Goal: Check status: Check status

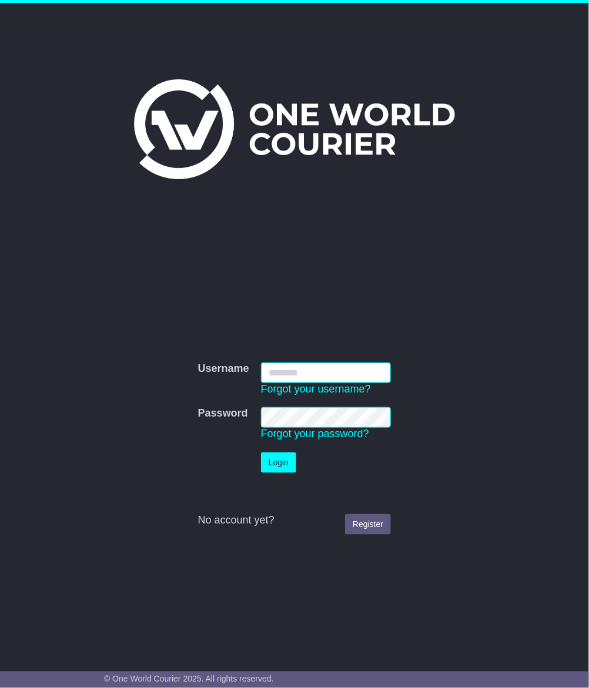
type input "**********"
click at [277, 474] on td "Login" at bounding box center [326, 463] width 142 height 32
click at [272, 468] on button "Login" at bounding box center [278, 463] width 35 height 21
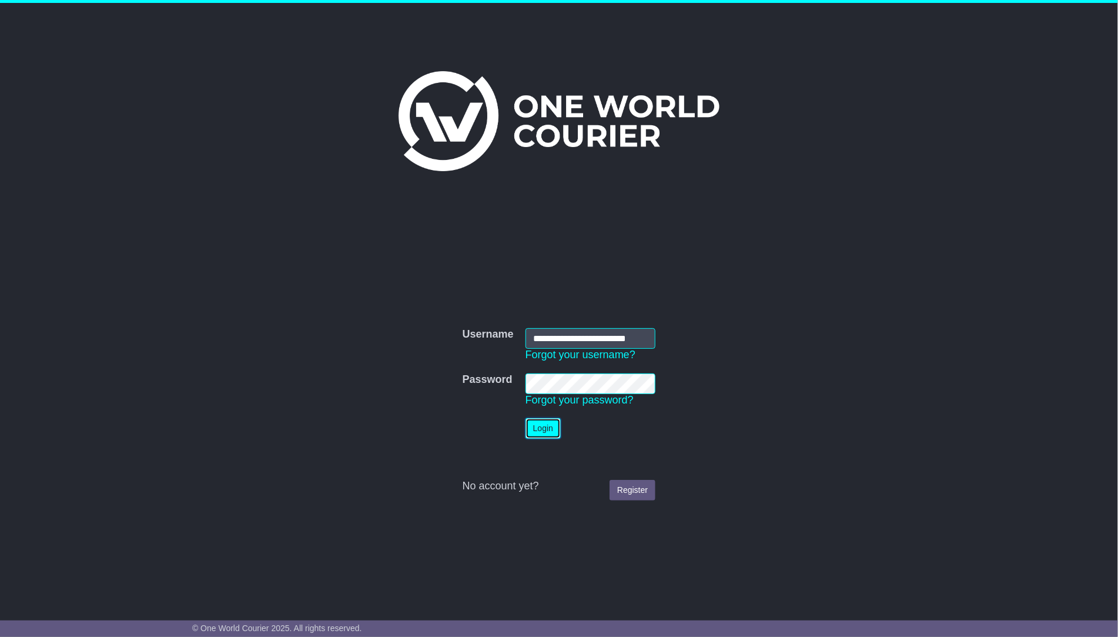
click at [544, 424] on button "Login" at bounding box center [543, 428] width 35 height 21
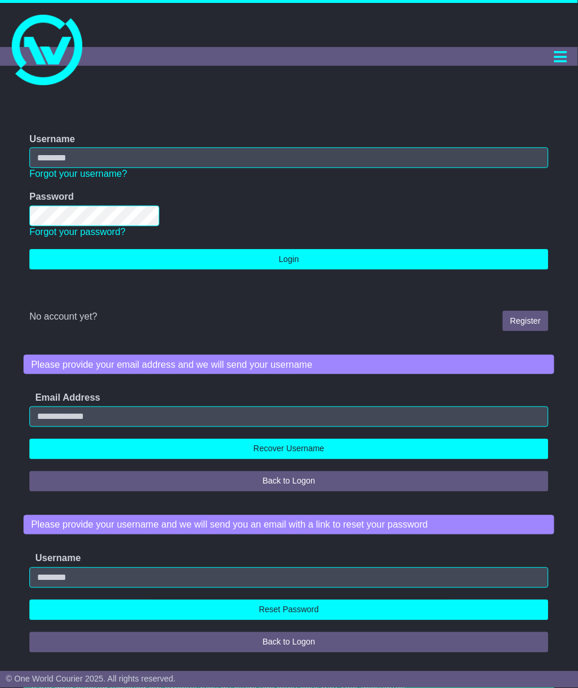
type input "**********"
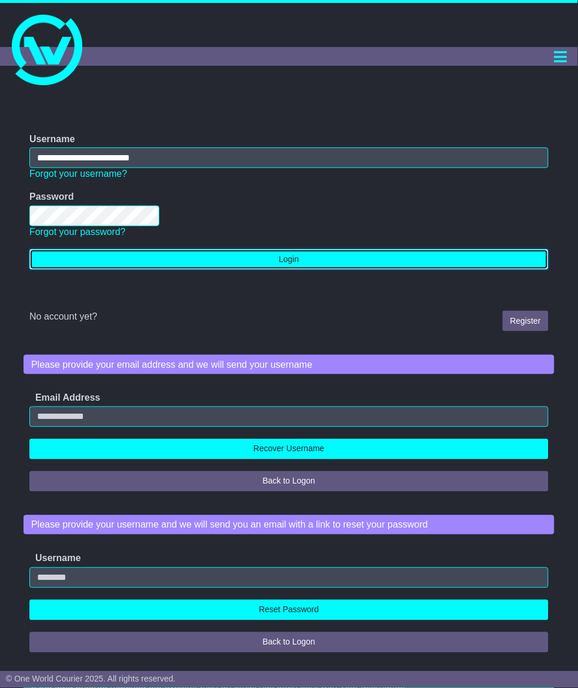
click at [269, 254] on button "Login" at bounding box center [288, 259] width 519 height 21
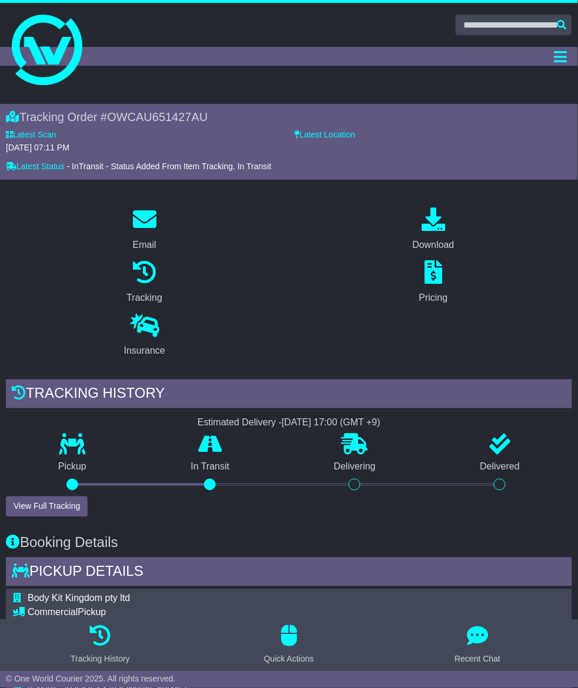
click at [0, 0] on link "Tracking" at bounding box center [0, 0] width 0 height 0
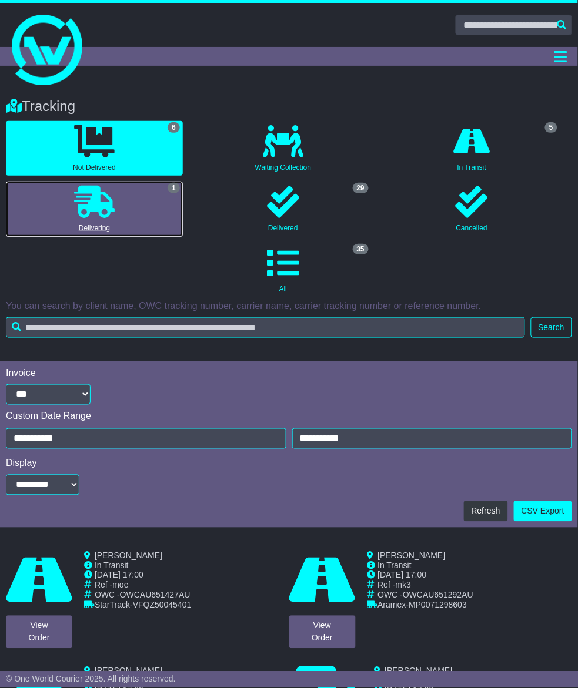
click at [115, 186] on icon at bounding box center [94, 202] width 41 height 32
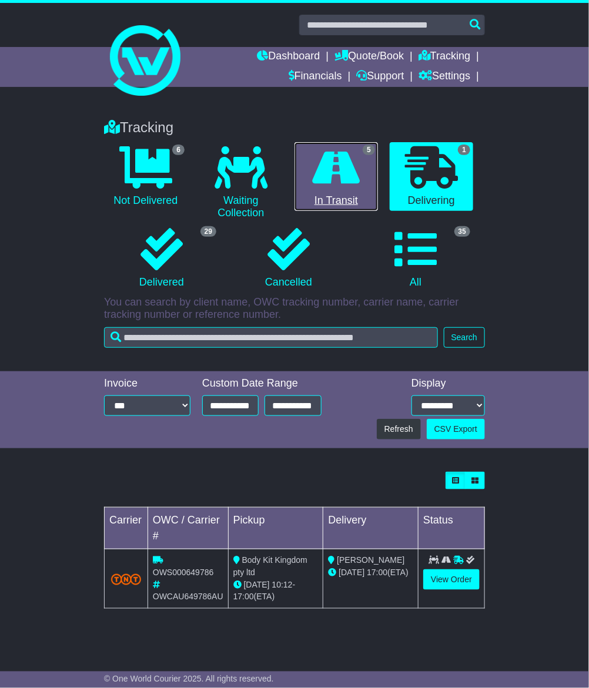
click at [322, 169] on icon at bounding box center [337, 167] width 48 height 42
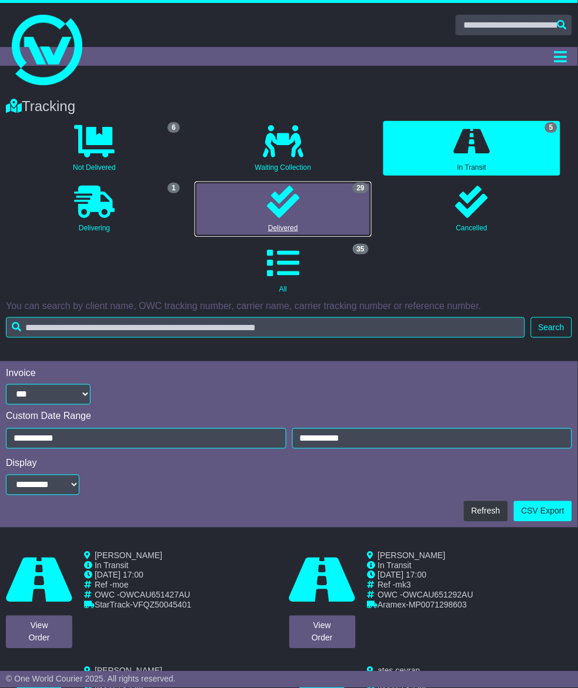
click at [267, 218] on icon at bounding box center [283, 202] width 32 height 32
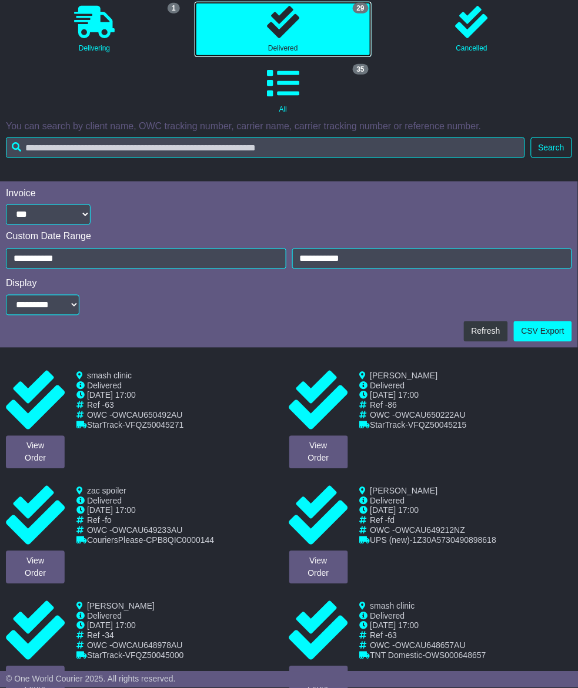
scroll to position [220, 0]
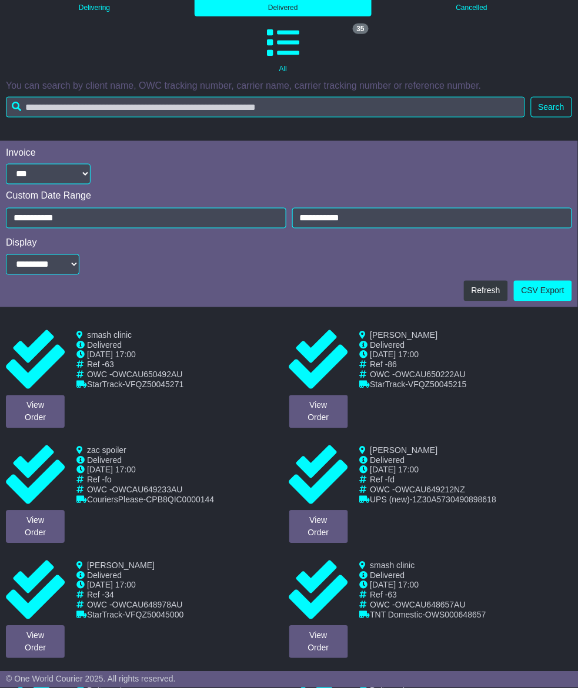
click at [0, 0] on link "View Order" at bounding box center [0, 0] width 0 height 0
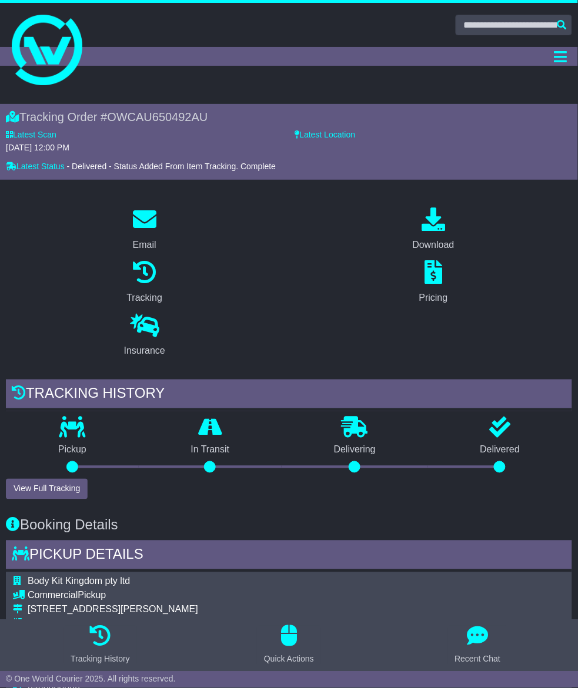
click at [0, 0] on link "Tracking" at bounding box center [0, 0] width 0 height 0
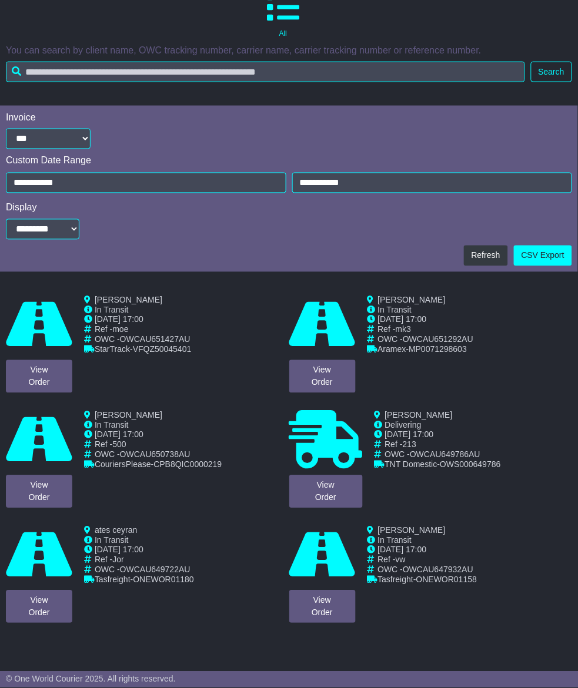
scroll to position [260, 0]
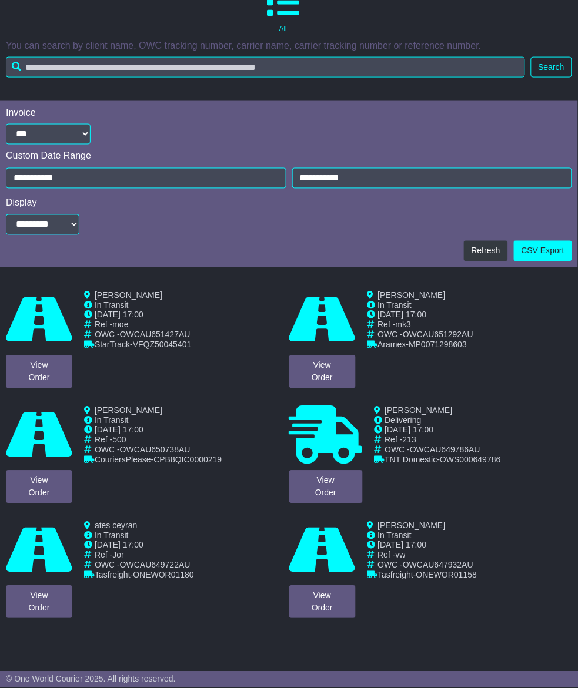
click at [0, 0] on link "View Order" at bounding box center [0, 0] width 0 height 0
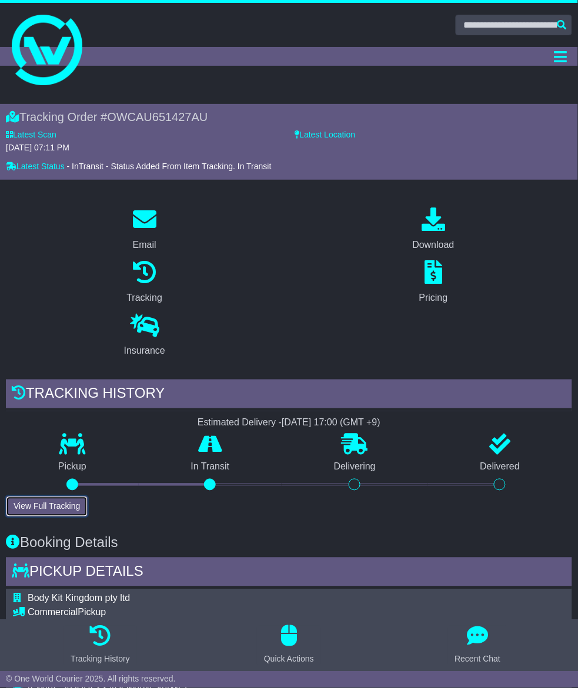
click at [88, 497] on button "View Full Tracking" at bounding box center [47, 507] width 82 height 21
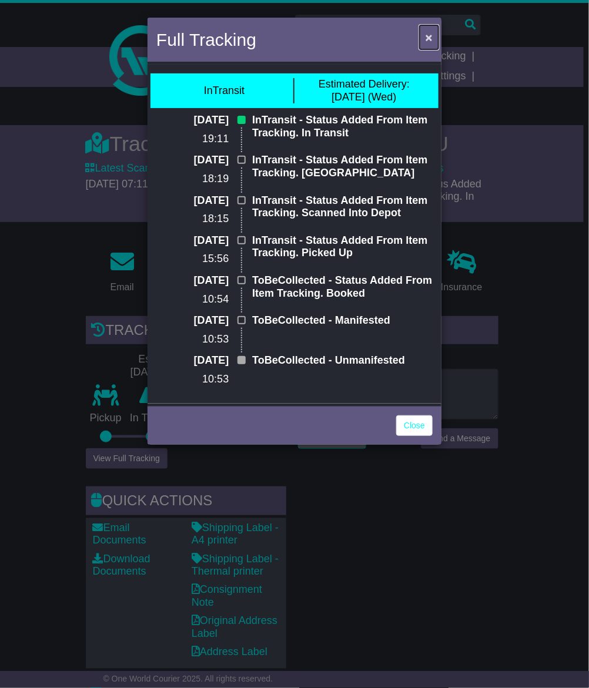
click at [436, 38] on button "×" at bounding box center [429, 37] width 19 height 24
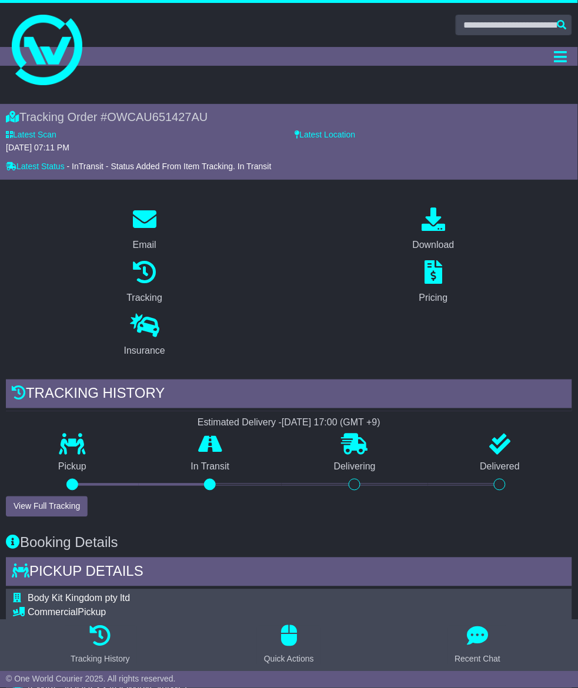
click at [0, 0] on link "Tracking" at bounding box center [0, 0] width 0 height 0
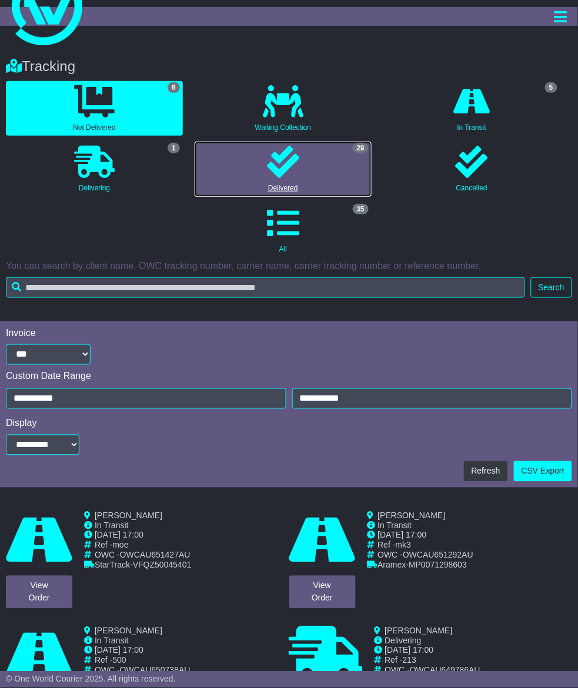
click at [195, 196] on link "29 Delivered" at bounding box center [283, 169] width 177 height 55
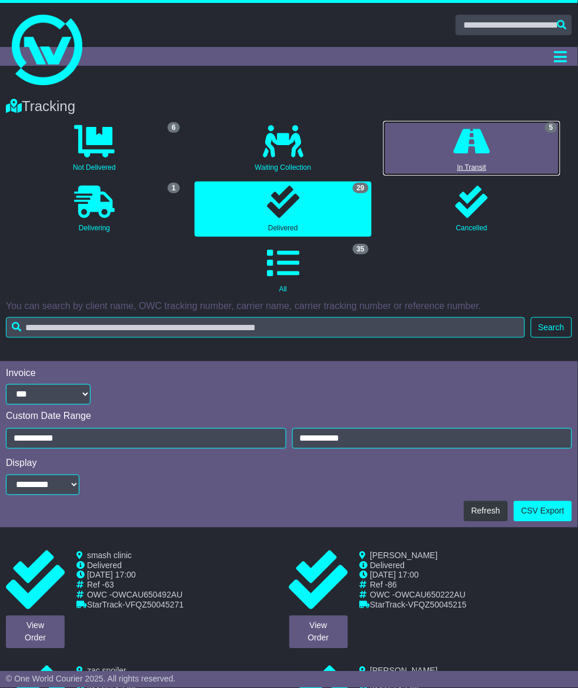
click at [453, 158] on icon at bounding box center [471, 141] width 36 height 32
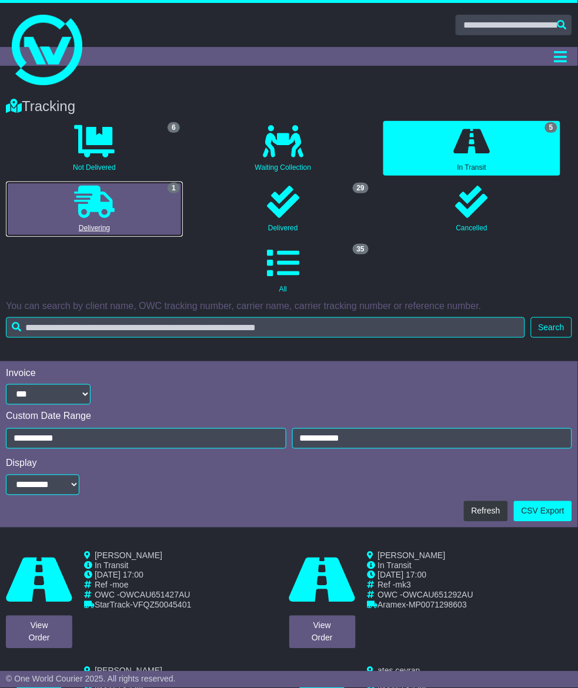
click at [115, 186] on icon at bounding box center [94, 202] width 41 height 32
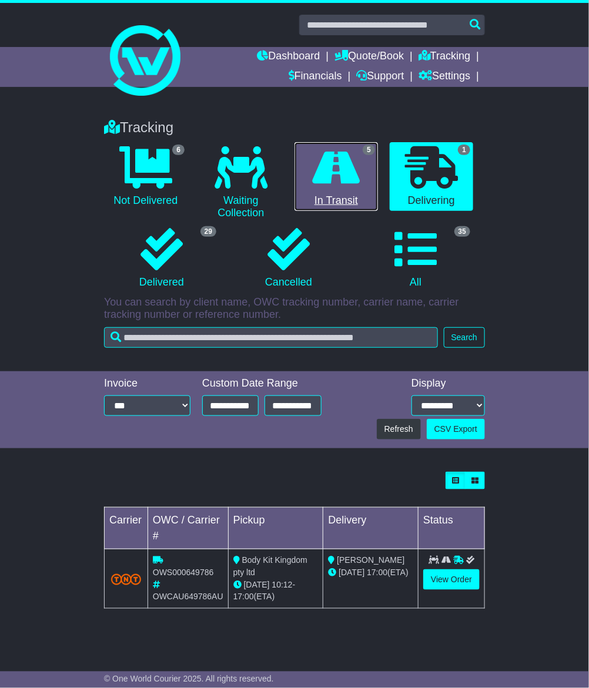
click at [353, 165] on icon at bounding box center [337, 167] width 48 height 42
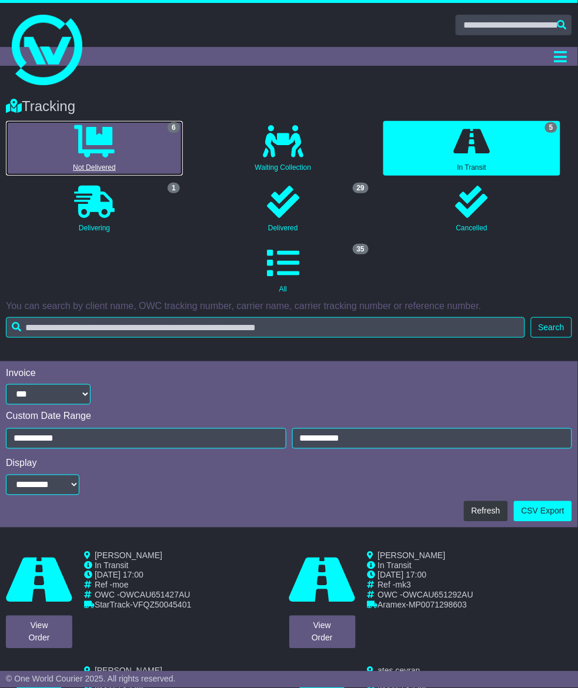
click at [115, 156] on icon at bounding box center [94, 141] width 41 height 32
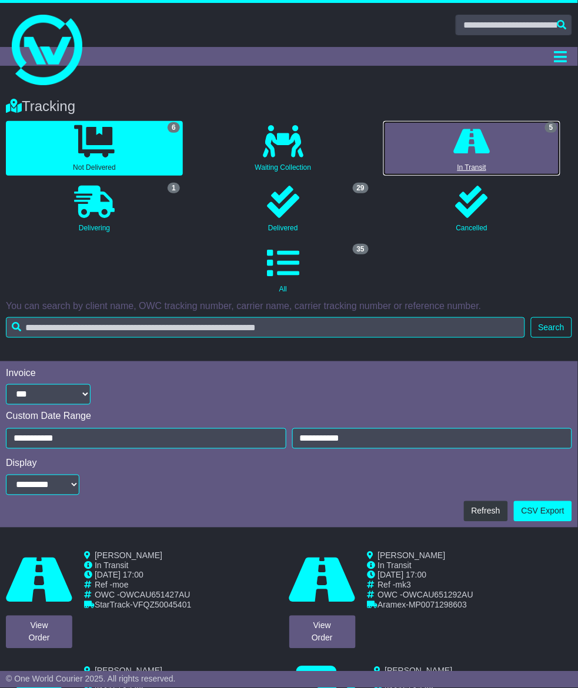
click at [453, 158] on icon at bounding box center [471, 141] width 36 height 32
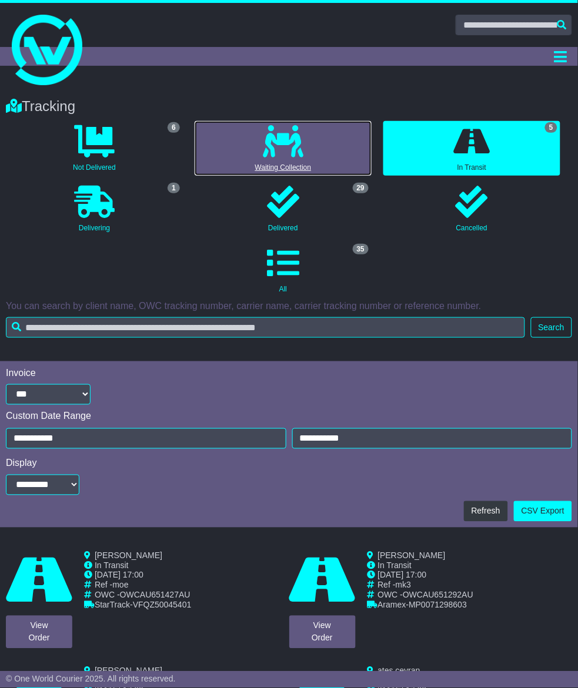
click at [263, 158] on icon at bounding box center [283, 141] width 41 height 32
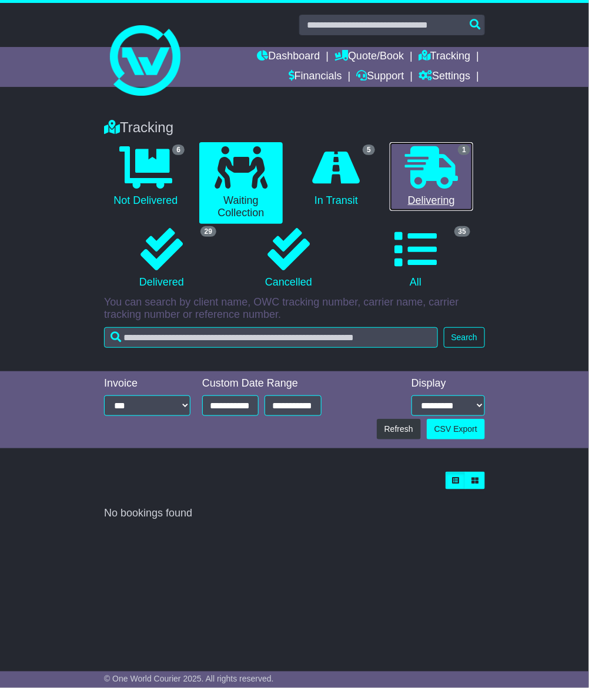
click at [460, 169] on link "1 Delivering" at bounding box center [431, 176] width 83 height 69
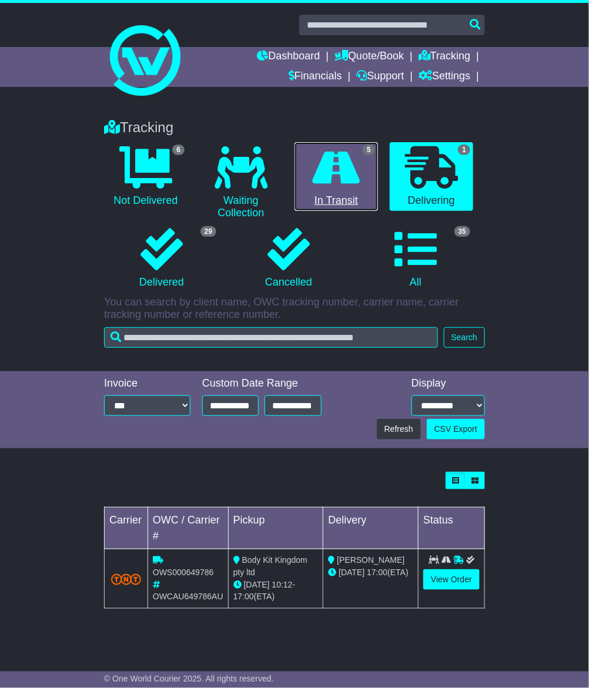
click at [348, 156] on icon at bounding box center [337, 167] width 48 height 42
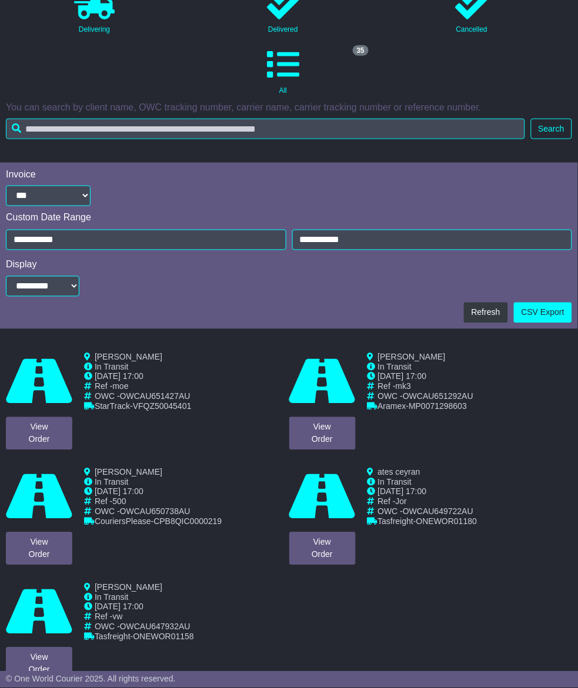
scroll to position [201, 0]
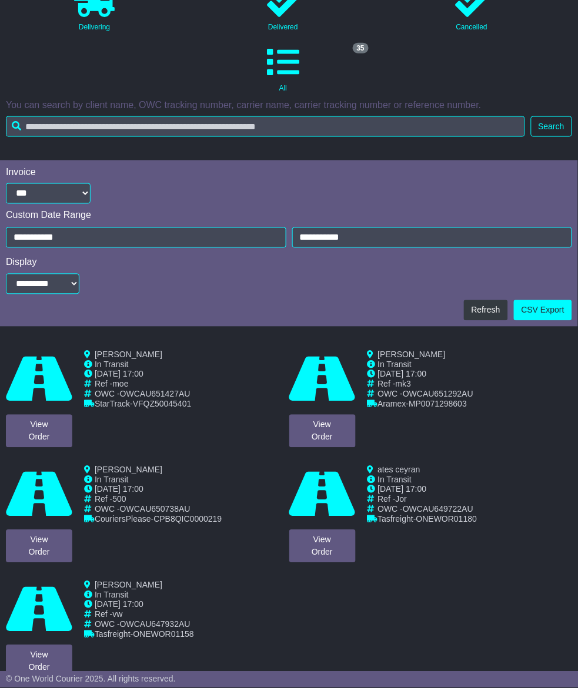
click at [0, 0] on link "View Order" at bounding box center [0, 0] width 0 height 0
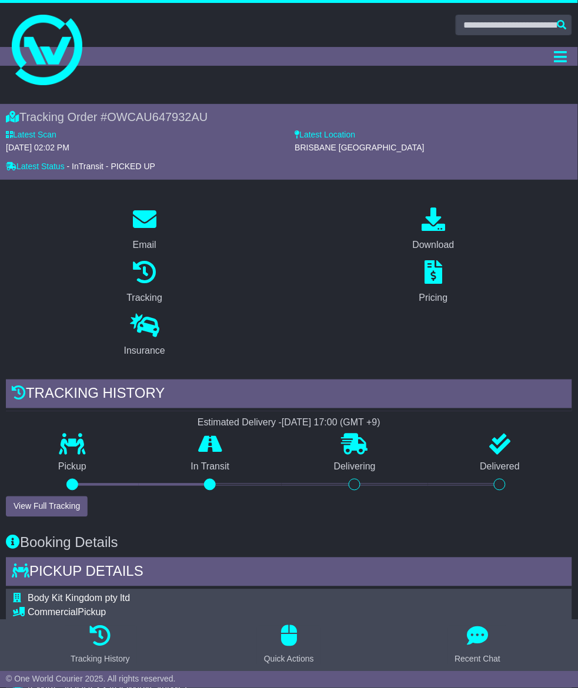
click at [0, 0] on link "Tracking" at bounding box center [0, 0] width 0 height 0
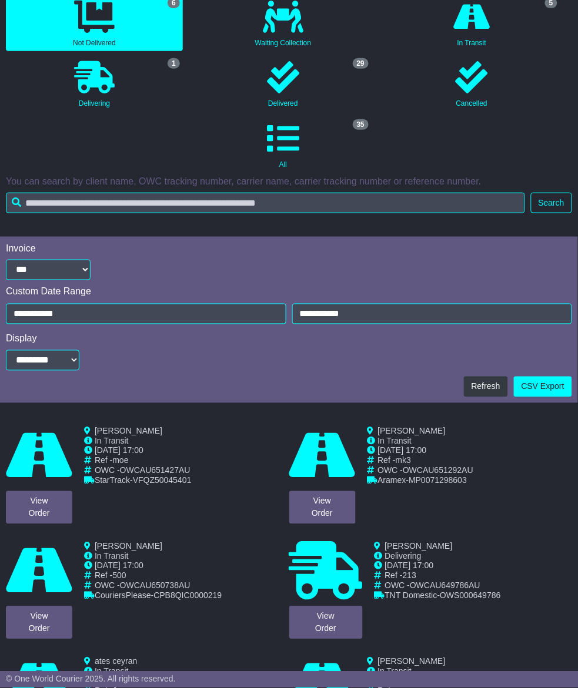
scroll to position [113, 0]
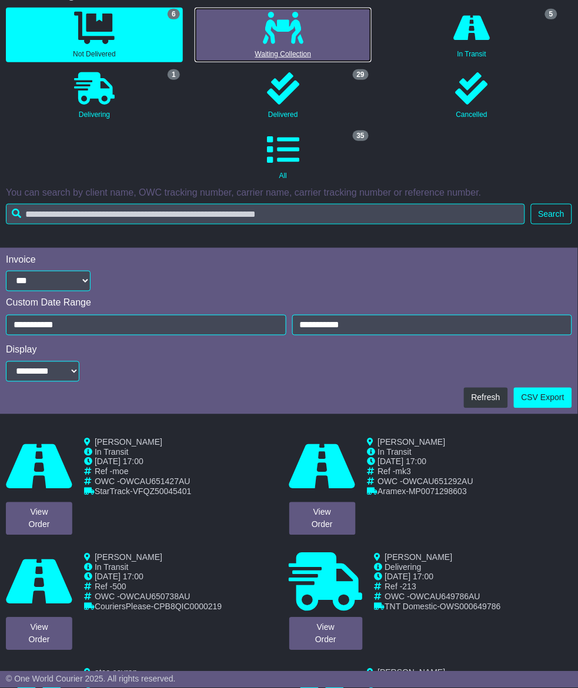
click at [262, 62] on link "0 Waiting Collection" at bounding box center [283, 35] width 177 height 55
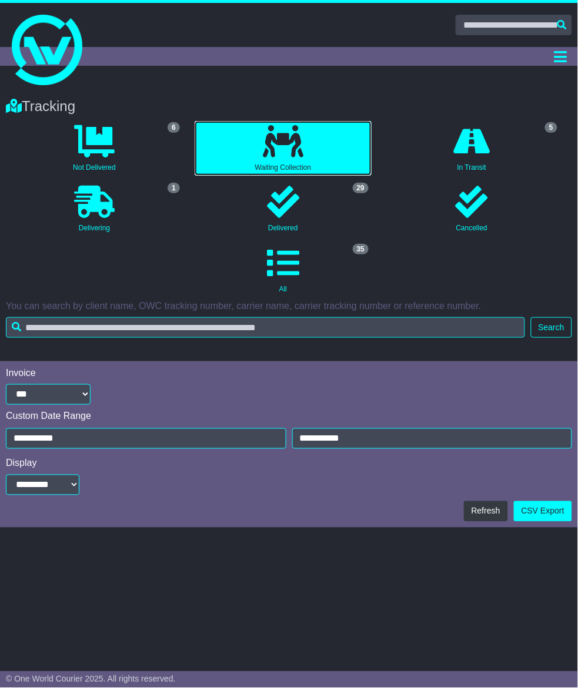
scroll to position [0, 0]
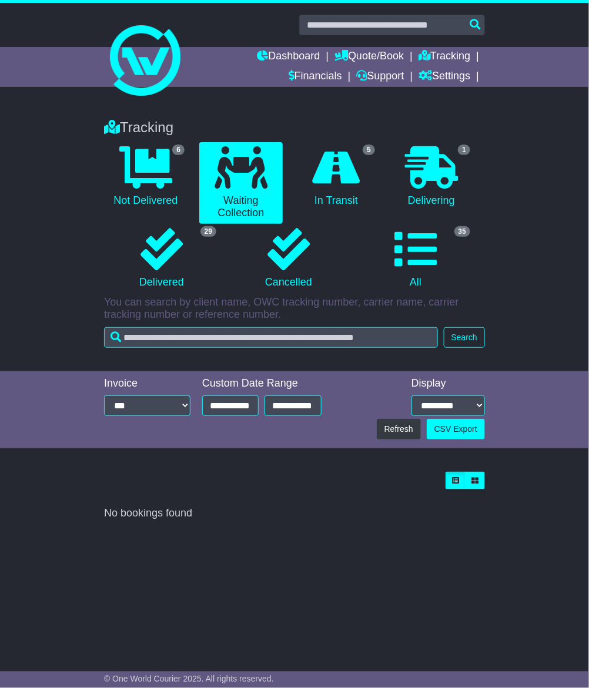
click at [176, 128] on div "Tracking" at bounding box center [294, 127] width 393 height 17
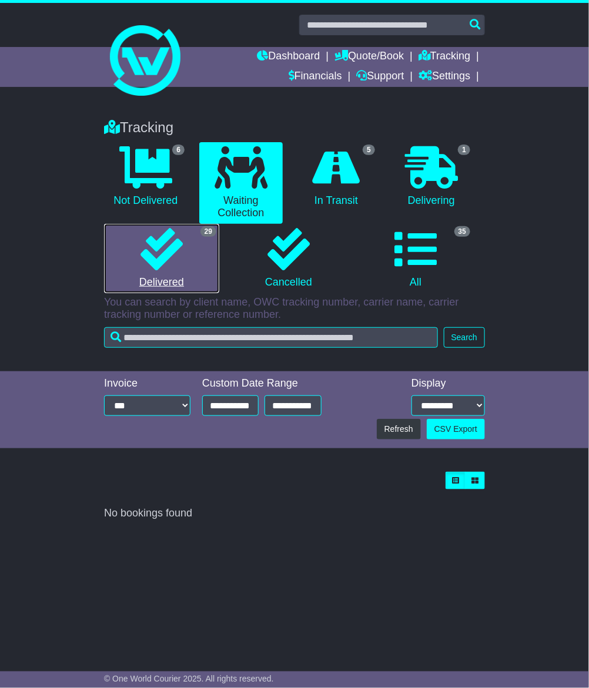
click at [176, 277] on link "29 Delivered" at bounding box center [161, 258] width 115 height 69
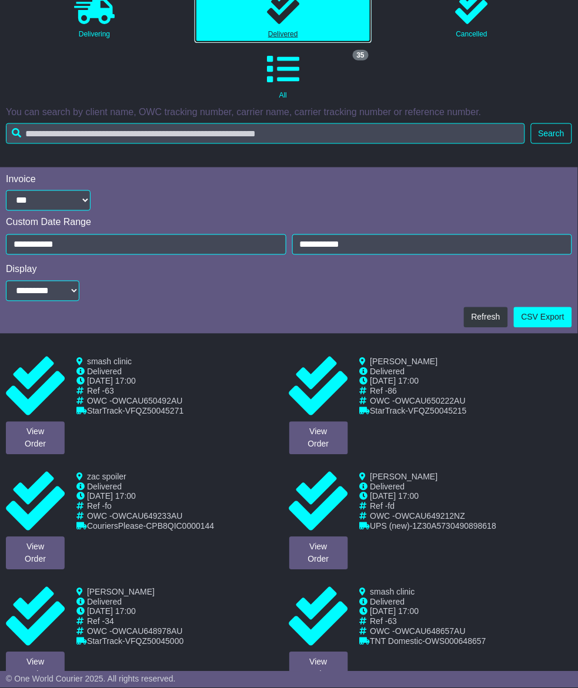
scroll to position [220, 0]
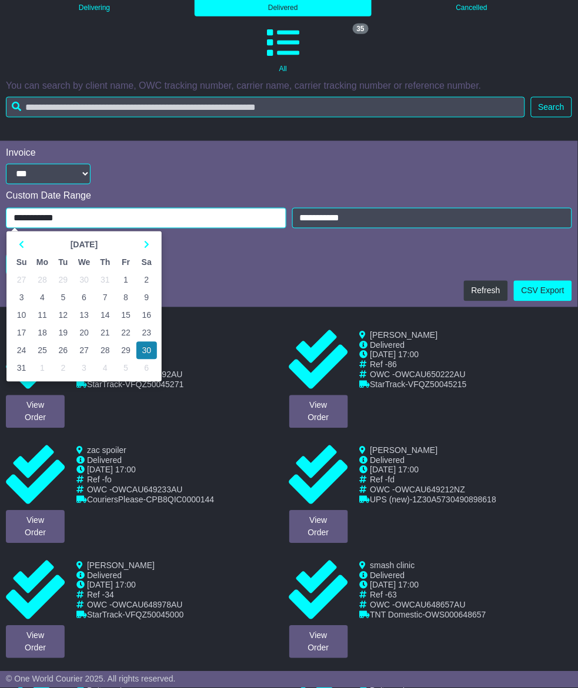
click at [232, 208] on input "**********" at bounding box center [146, 218] width 280 height 21
click at [24, 241] on icon at bounding box center [21, 245] width 5 height 8
click at [73, 272] on td "1" at bounding box center [63, 281] width 21 height 18
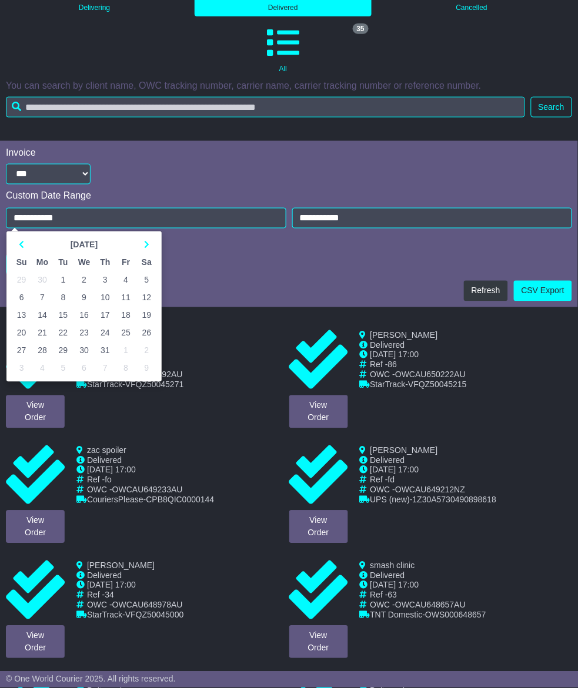
type input "**********"
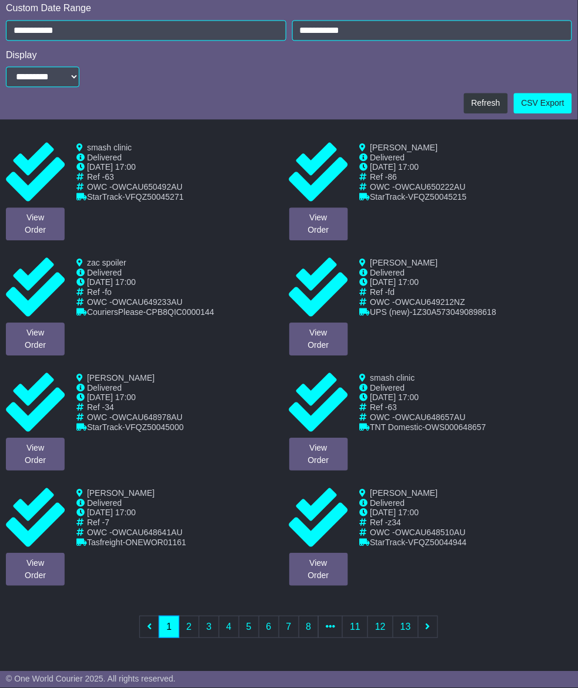
scroll to position [416, 0]
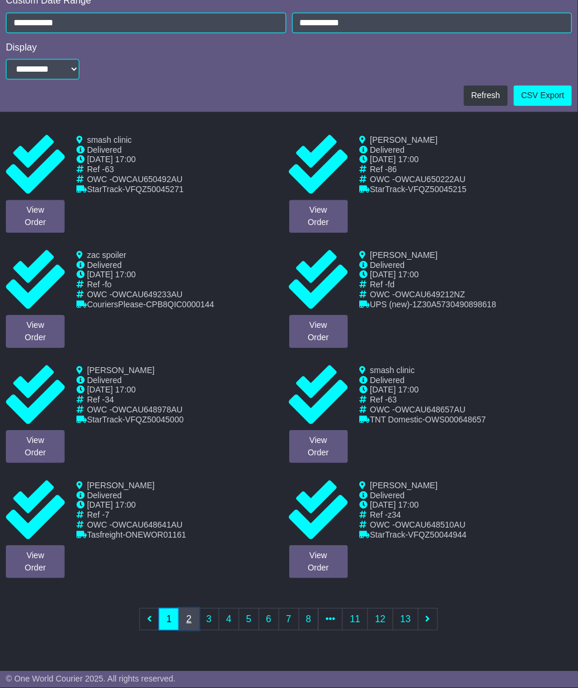
click at [179, 622] on link "2" at bounding box center [189, 619] width 21 height 22
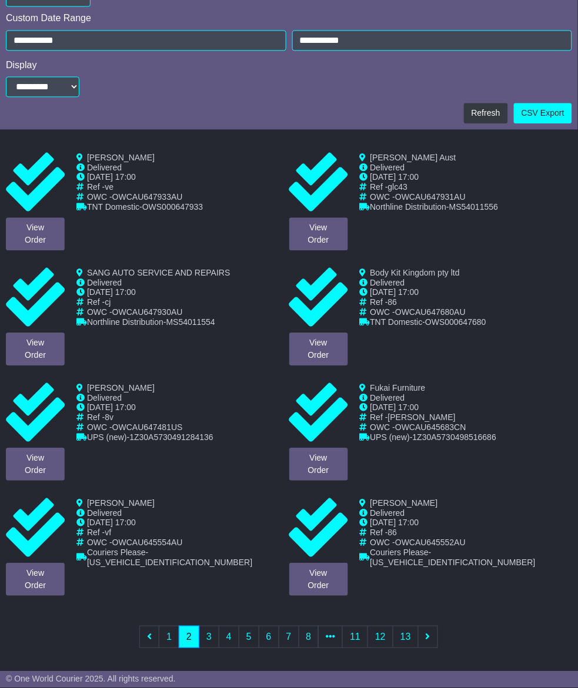
scroll to position [429, 0]
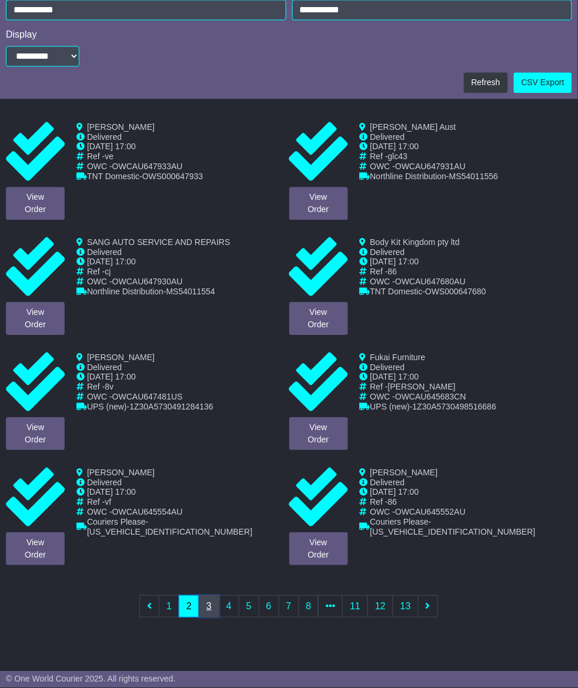
click at [199, 618] on link "3" at bounding box center [209, 607] width 21 height 22
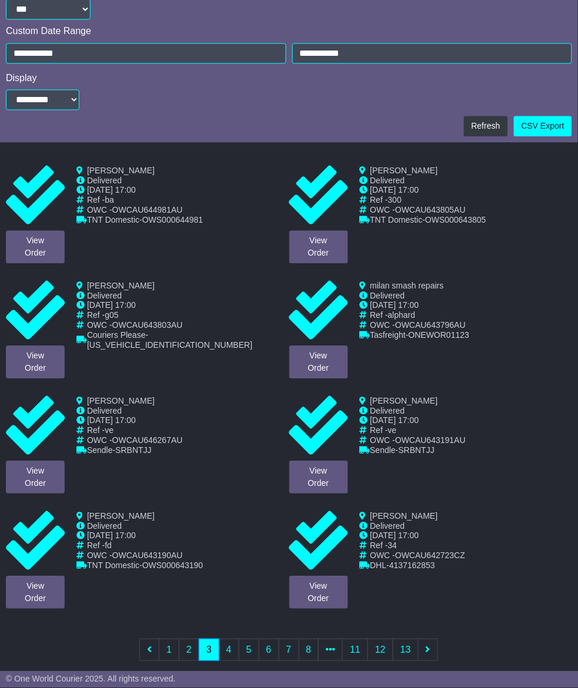
scroll to position [416, 0]
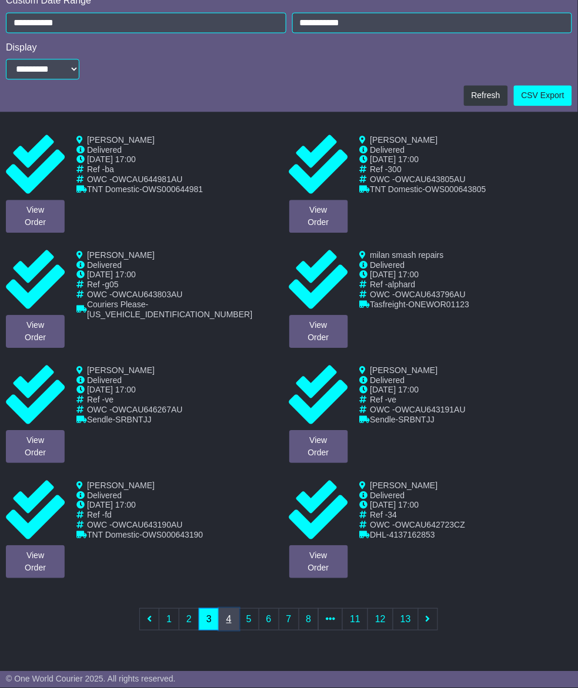
click at [224, 631] on link "4" at bounding box center [229, 619] width 21 height 22
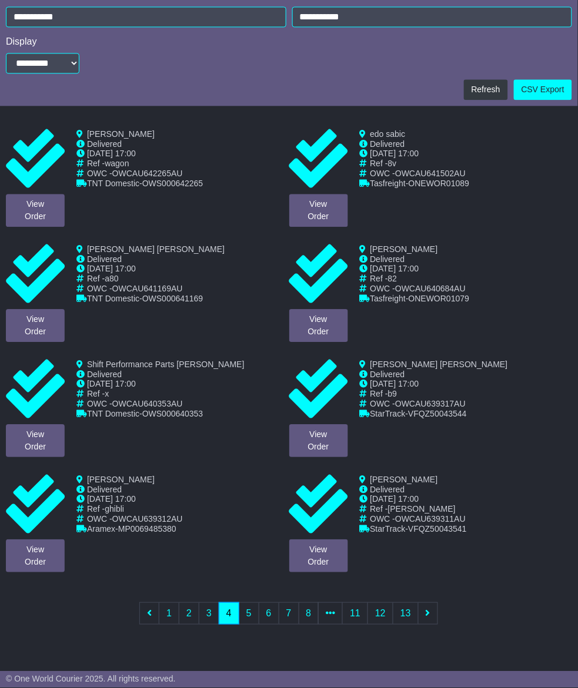
scroll to position [432, 0]
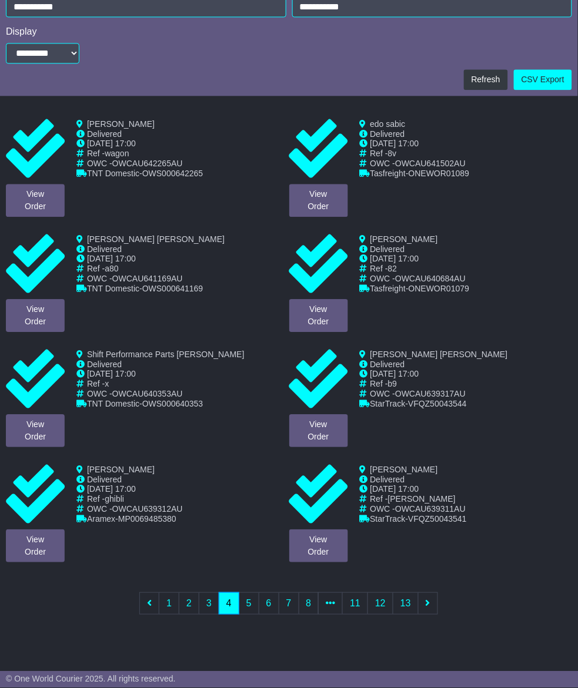
click at [0, 0] on link "View Order" at bounding box center [0, 0] width 0 height 0
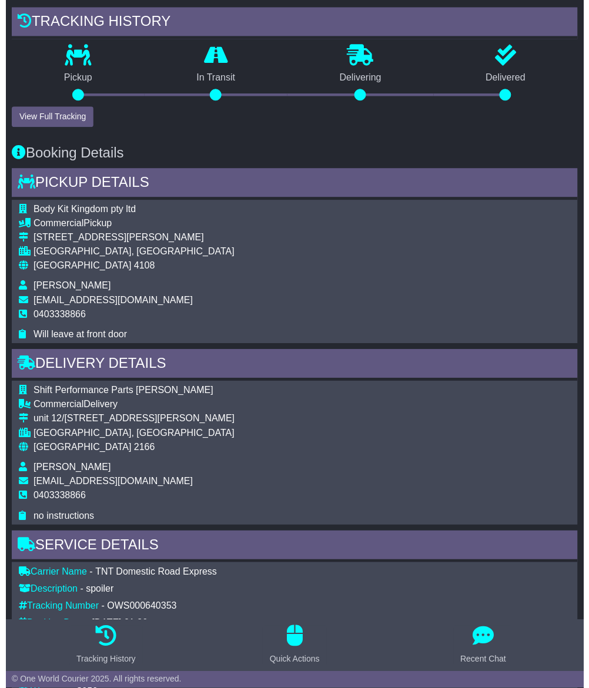
scroll to position [73, 0]
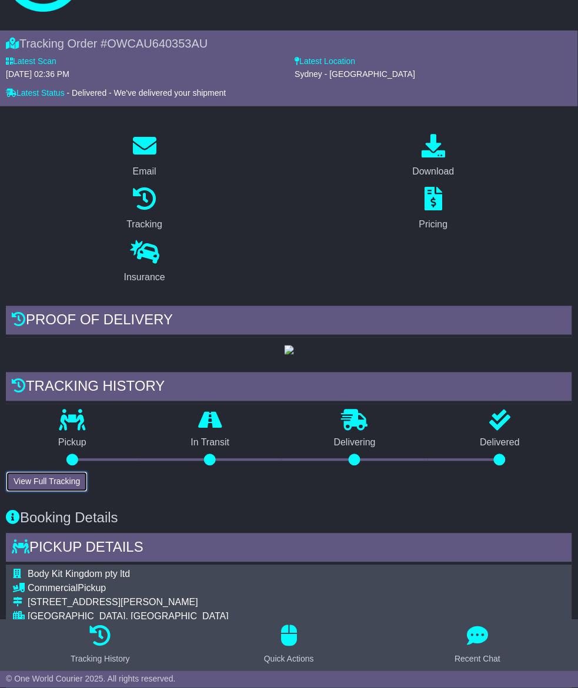
click at [88, 472] on button "View Full Tracking" at bounding box center [47, 482] width 82 height 21
